Goal: Task Accomplishment & Management: Use online tool/utility

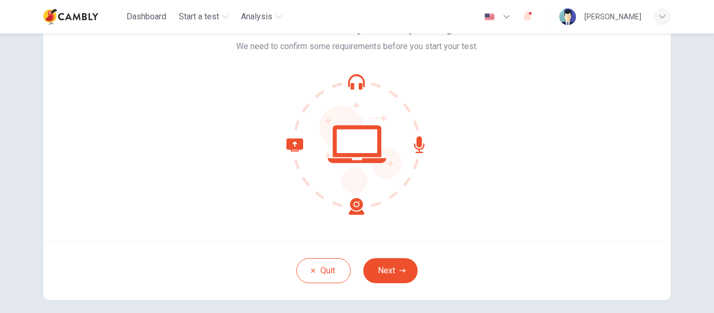
scroll to position [76, 0]
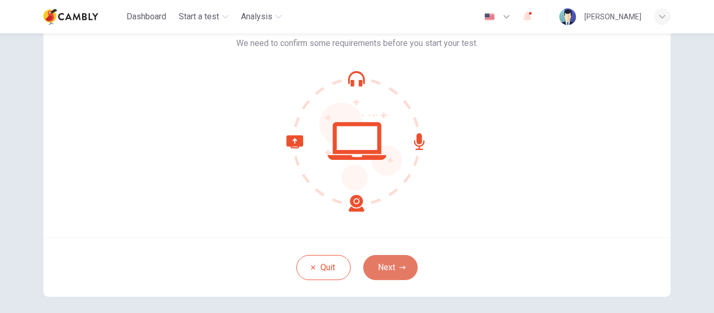
click at [383, 268] on button "Next" at bounding box center [390, 267] width 54 height 25
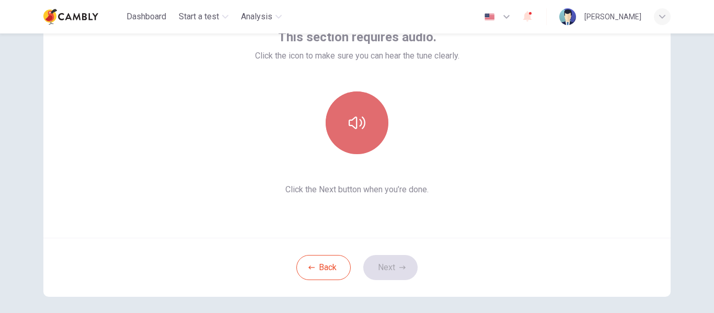
click at [365, 129] on button "button" at bounding box center [357, 122] width 63 height 63
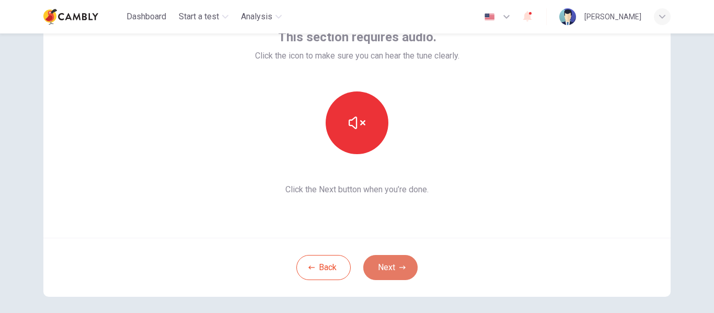
click at [396, 272] on button "Next" at bounding box center [390, 267] width 54 height 25
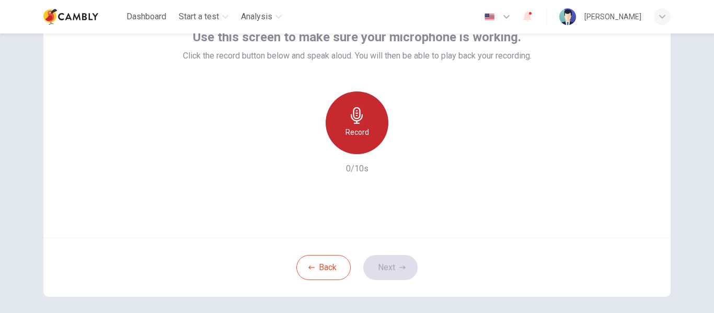
click at [365, 141] on div "Record" at bounding box center [357, 122] width 63 height 63
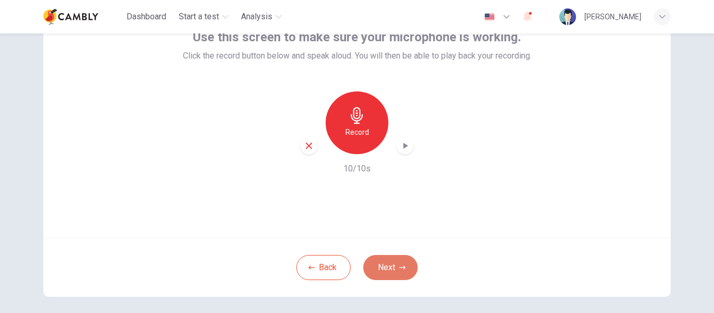
click at [391, 269] on button "Next" at bounding box center [390, 267] width 54 height 25
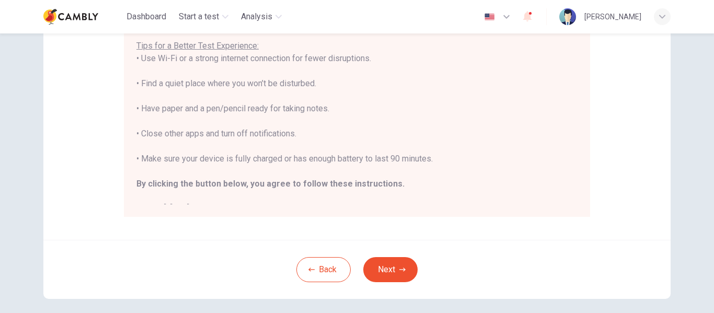
scroll to position [221, 0]
click at [385, 275] on button "Next" at bounding box center [390, 268] width 54 height 25
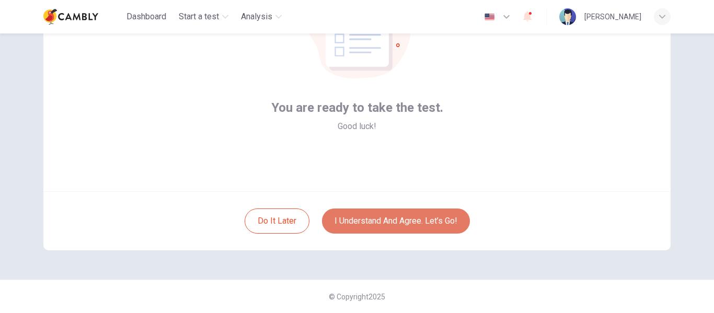
click at [405, 223] on button "I understand and agree. Let’s go!" at bounding box center [396, 221] width 148 height 25
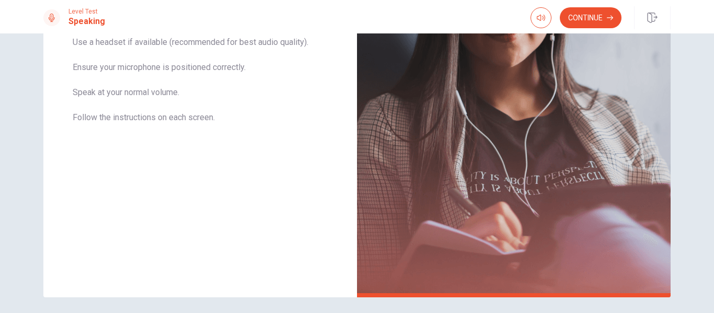
scroll to position [251, 0]
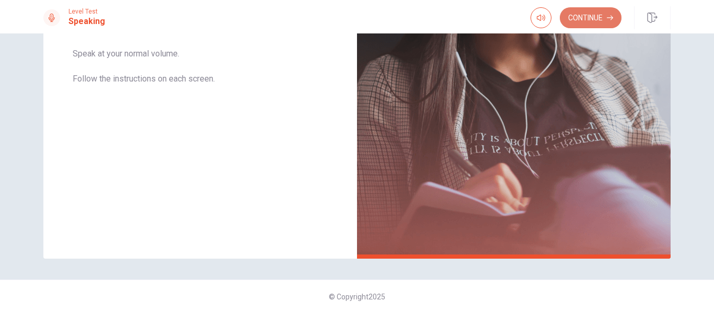
click at [589, 20] on button "Continue" at bounding box center [591, 17] width 62 height 21
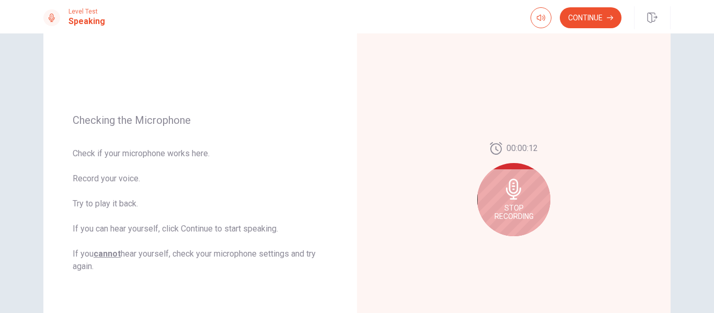
scroll to position [84, 0]
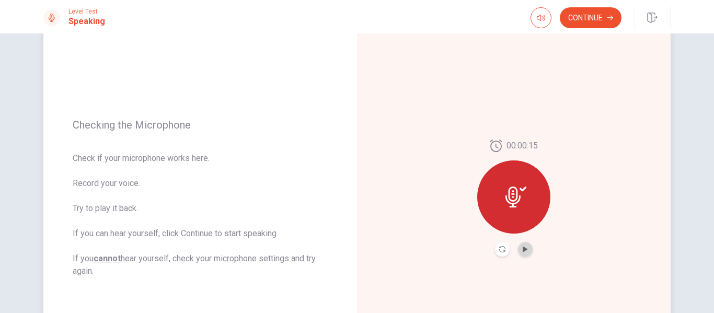
click at [524, 255] on button "Play Audio" at bounding box center [525, 249] width 15 height 15
click at [596, 13] on button "Continue" at bounding box center [591, 17] width 62 height 21
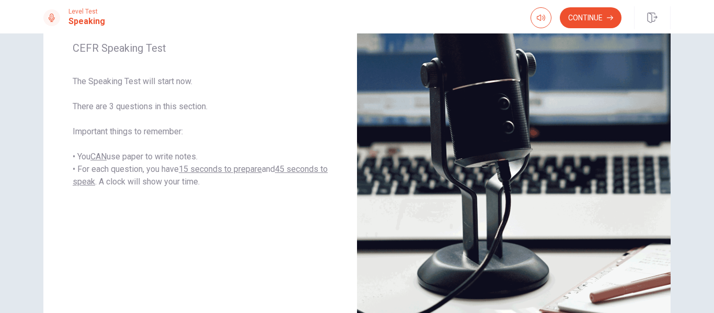
scroll to position [156, 0]
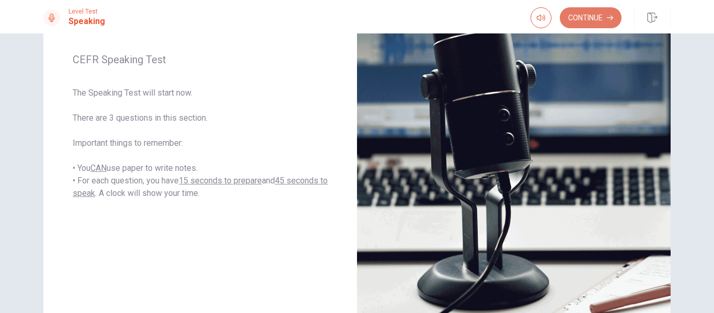
click at [592, 17] on button "Continue" at bounding box center [591, 17] width 62 height 21
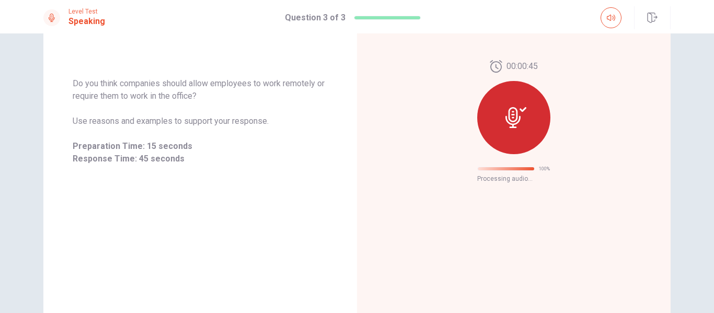
scroll to position [67, 0]
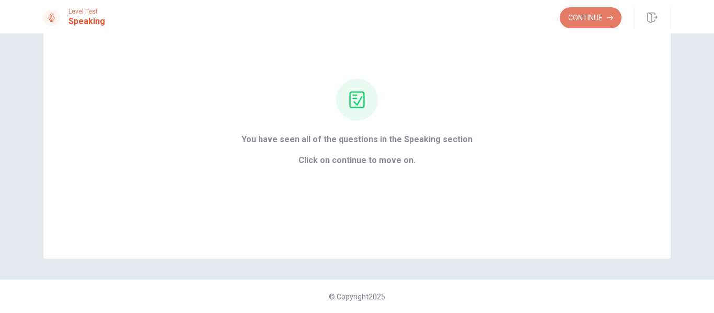
click at [590, 19] on button "Continue" at bounding box center [591, 17] width 62 height 21
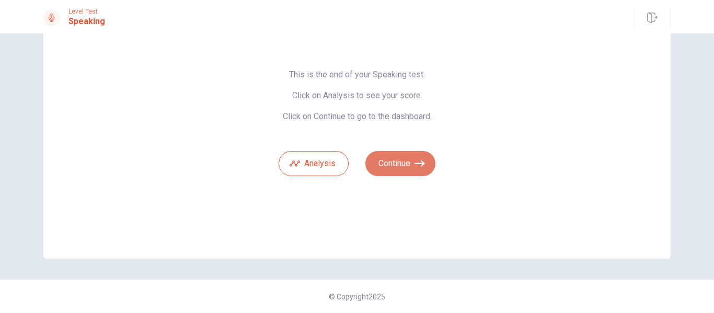
click at [407, 162] on button "Continue" at bounding box center [400, 163] width 70 height 25
